Goal: Task Accomplishment & Management: Complete application form

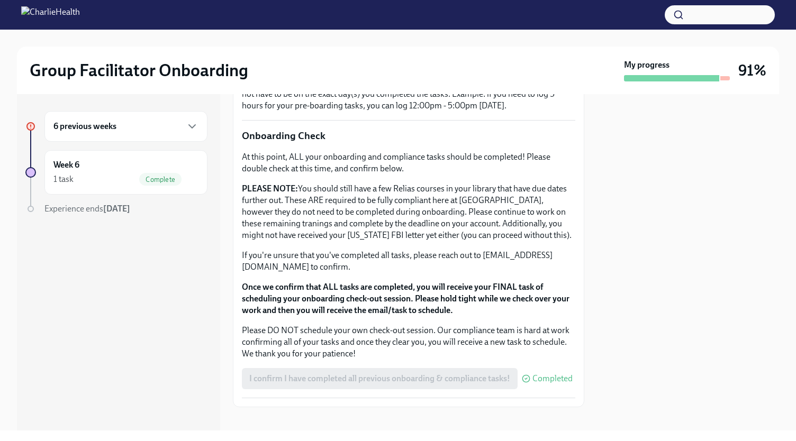
scroll to position [840, 0]
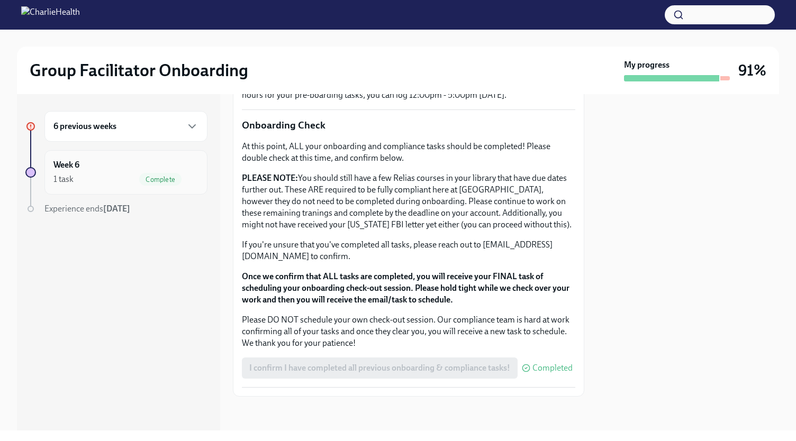
click at [140, 169] on div "Week 6 1 task Complete" at bounding box center [125, 172] width 145 height 26
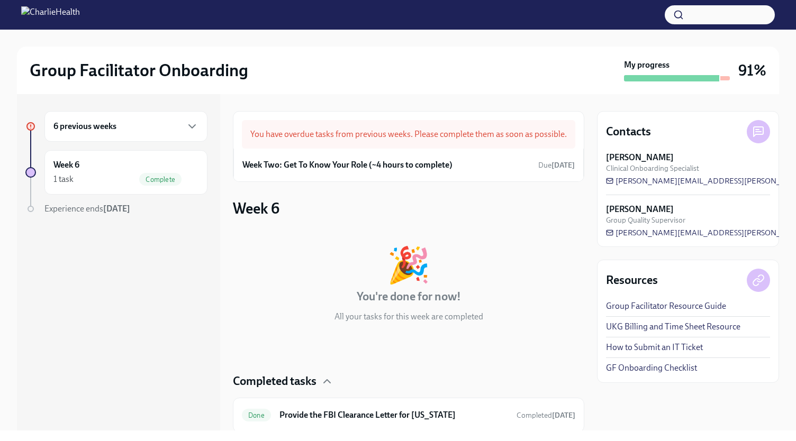
click at [161, 135] on div "6 previous weeks" at bounding box center [125, 126] width 163 height 31
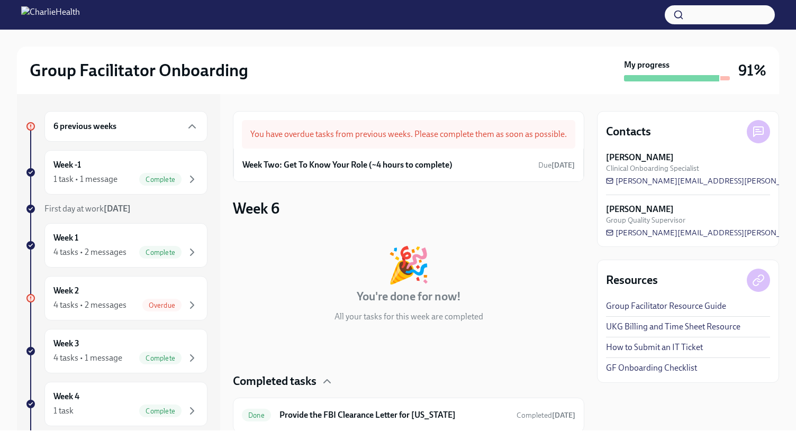
click at [161, 135] on div "6 previous weeks" at bounding box center [125, 126] width 163 height 31
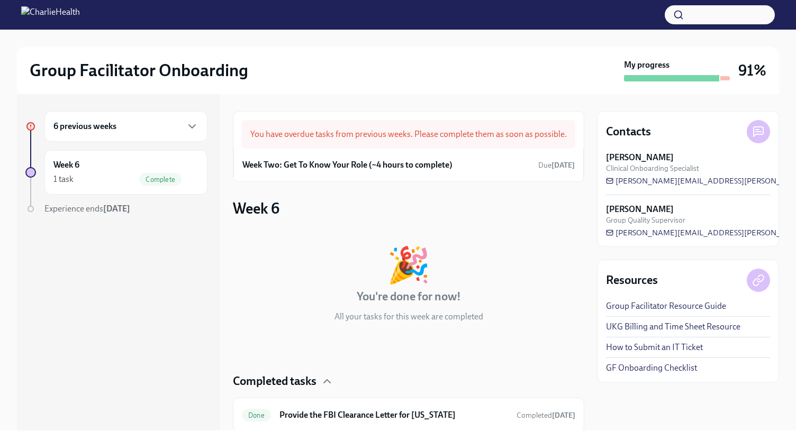
click at [161, 135] on div "6 previous weeks" at bounding box center [125, 126] width 163 height 31
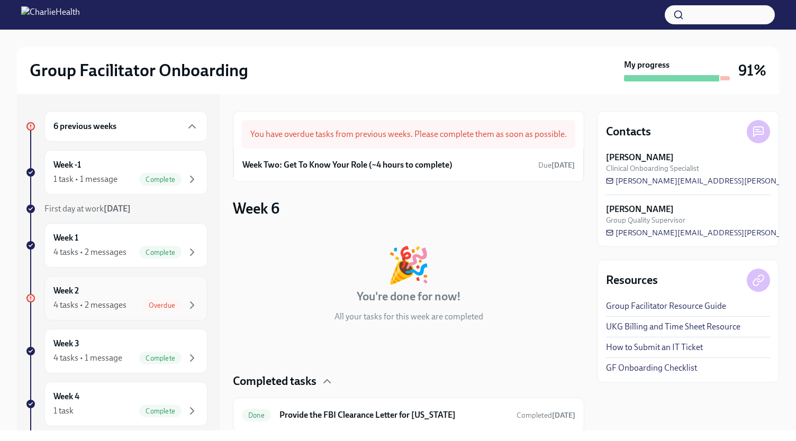
click at [97, 289] on div "Week 2 4 tasks • 2 messages Overdue" at bounding box center [125, 298] width 145 height 26
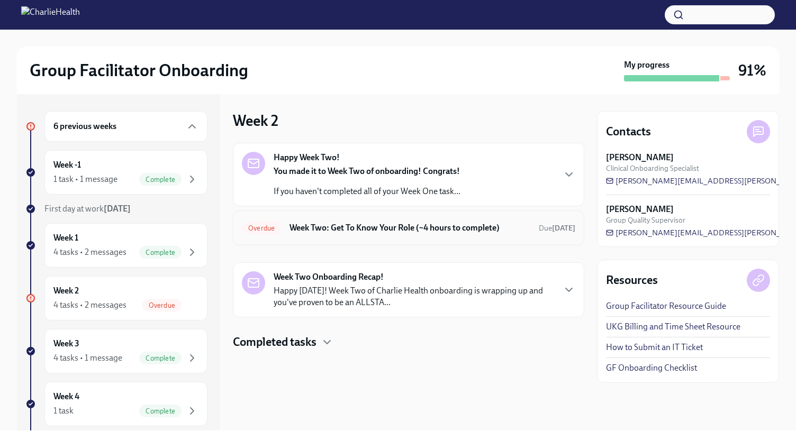
click at [477, 231] on h6 "Week Two: Get To Know Your Role (~4 hours to complete)" at bounding box center [409, 228] width 241 height 12
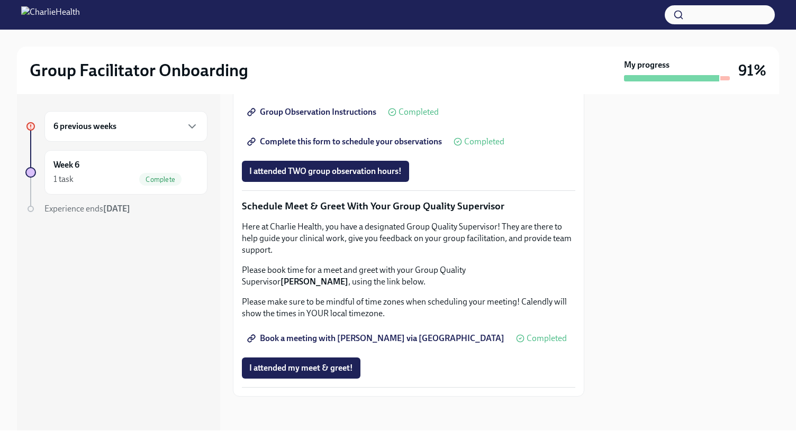
scroll to position [867, 0]
click at [376, 177] on span "I attended TWO group observation hours!" at bounding box center [325, 171] width 152 height 11
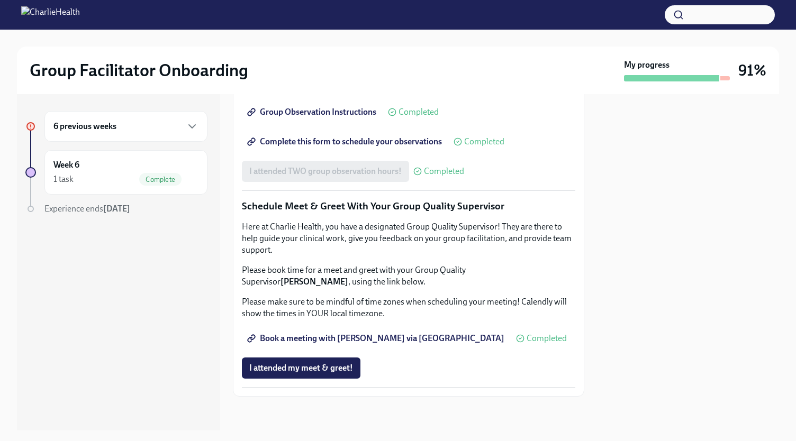
scroll to position [982, 0]
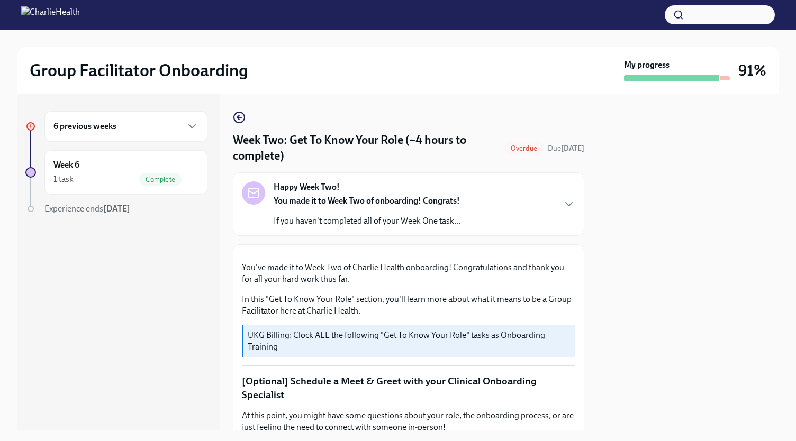
click at [112, 122] on h6 "6 previous weeks" at bounding box center [84, 127] width 63 height 12
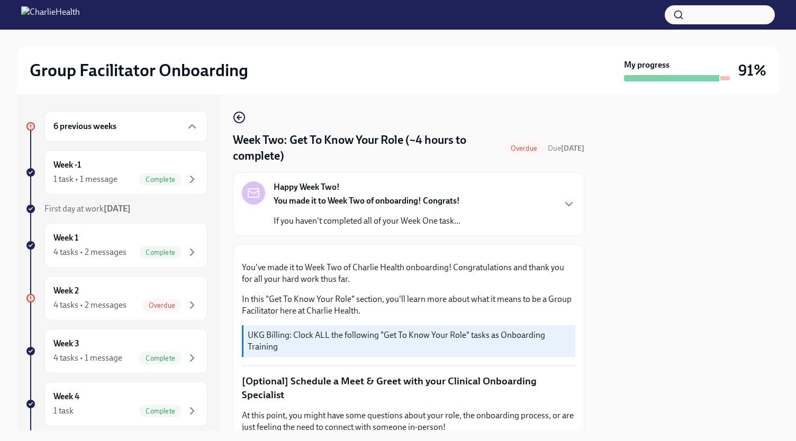
click at [648, 172] on div at bounding box center [688, 262] width 182 height 337
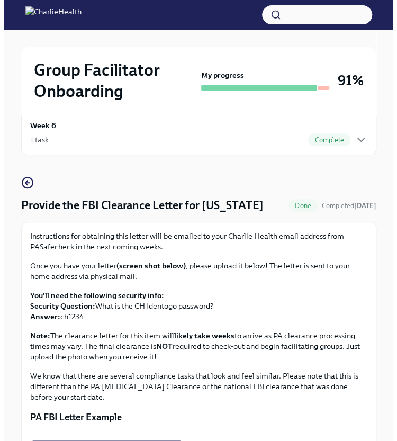
scroll to position [21, 0]
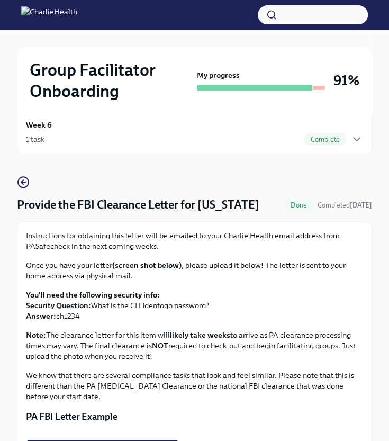
click at [220, 140] on div "1 task Complete" at bounding box center [194, 139] width 337 height 13
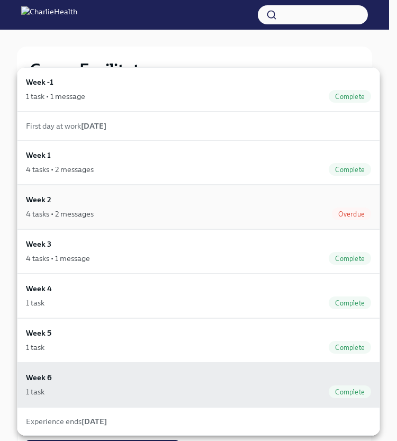
click at [215, 207] on div "4 tasks • 2 messages Overdue" at bounding box center [198, 213] width 345 height 13
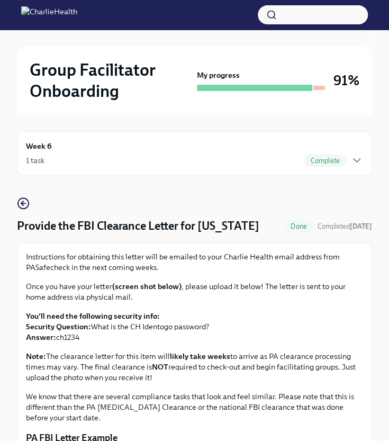
scroll to position [21, 0]
